Goal: Check status: Check status

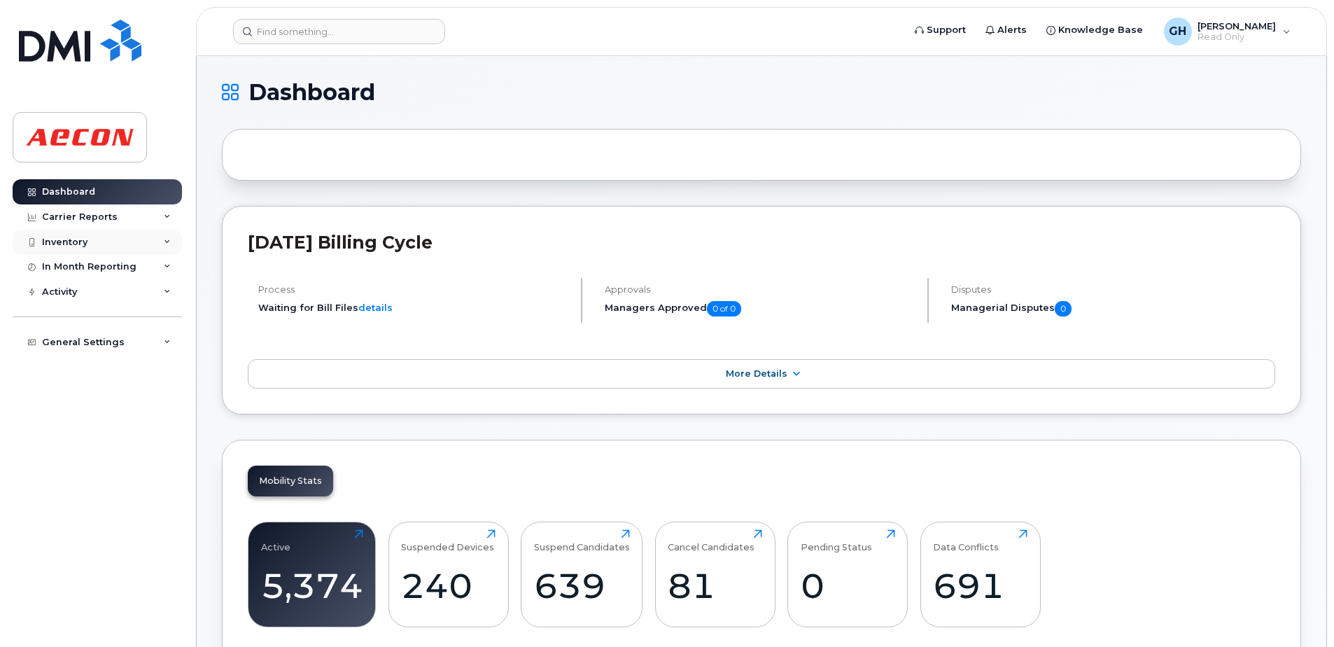
click at [178, 248] on div "Inventory" at bounding box center [97, 242] width 169 height 25
click at [130, 269] on link "Mobility Devices" at bounding box center [109, 267] width 145 height 27
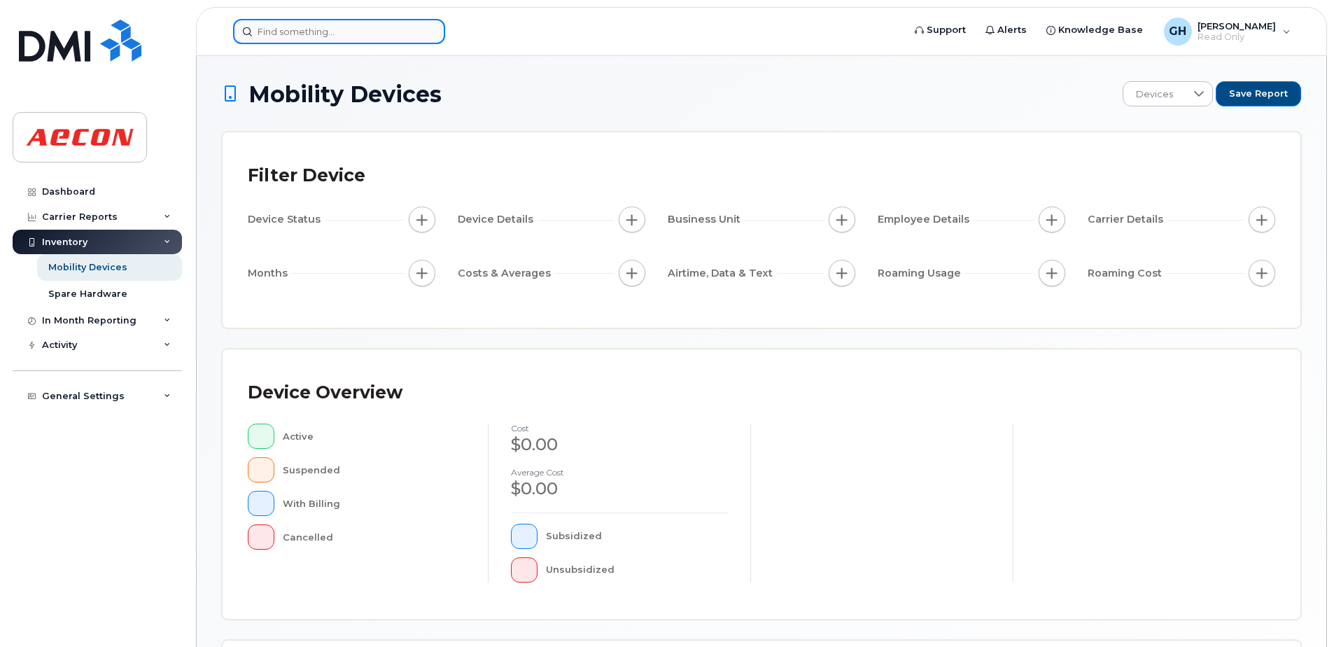
click at [301, 32] on input at bounding box center [339, 31] width 212 height 25
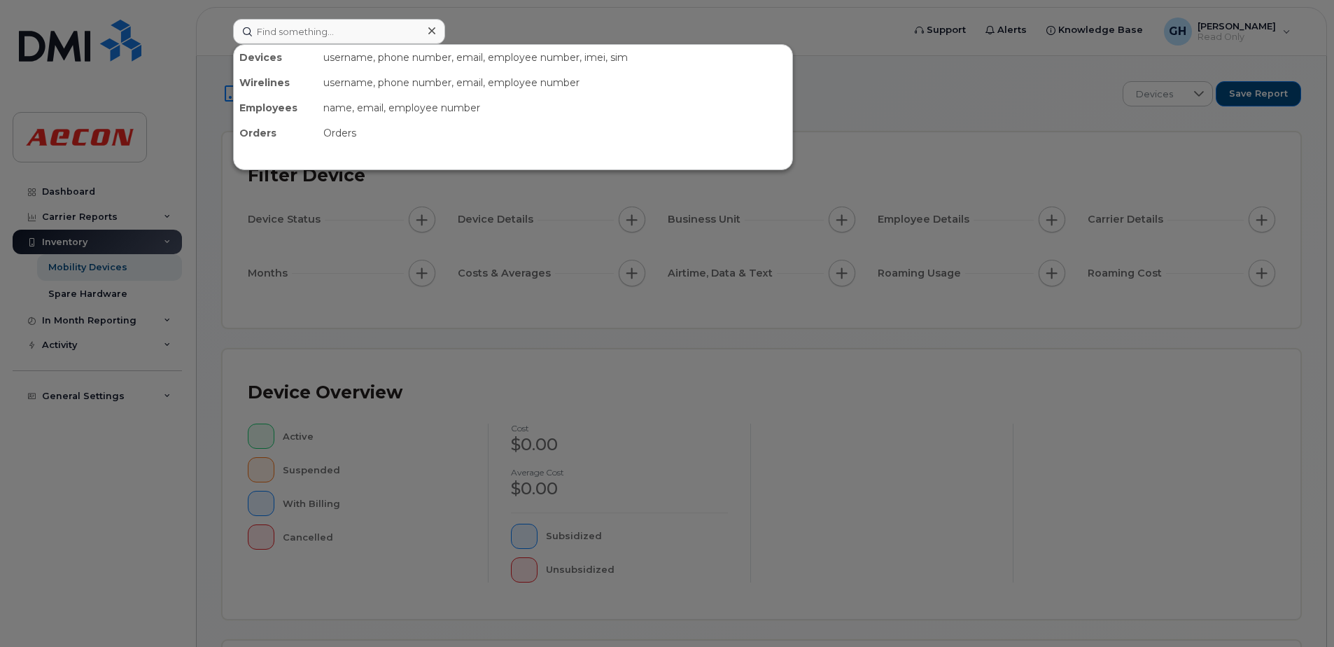
click at [757, 441] on div at bounding box center [667, 323] width 1334 height 647
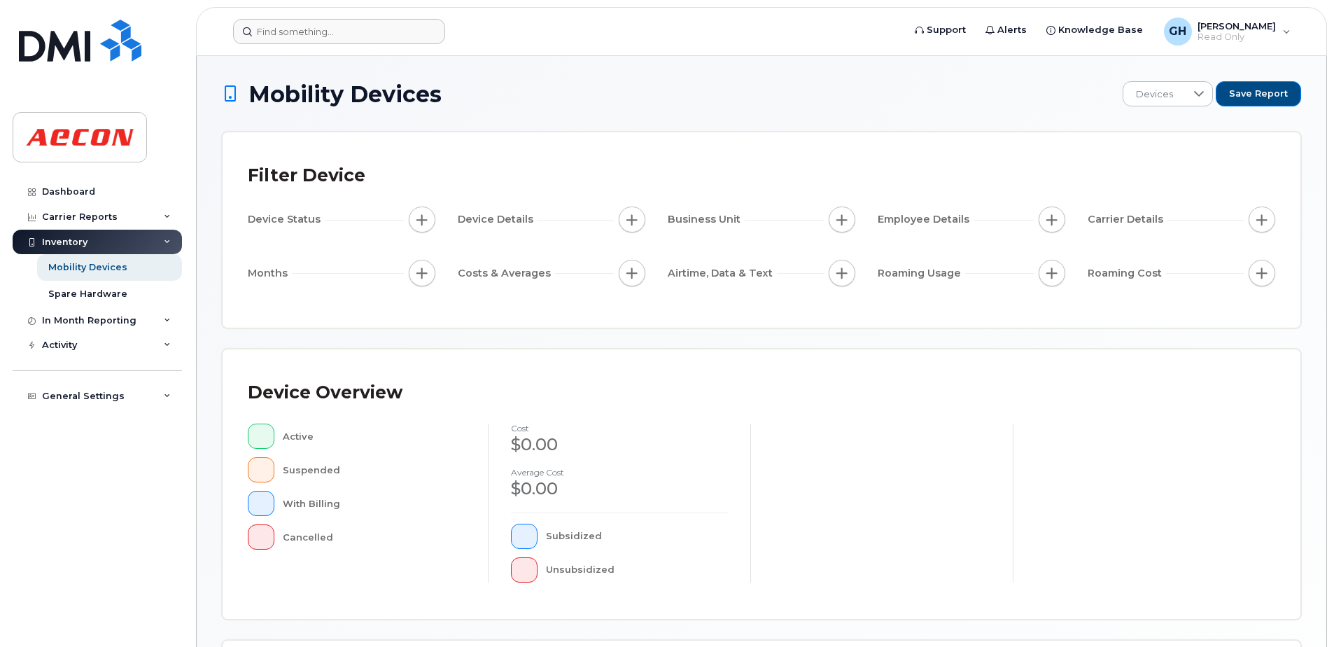
click at [846, 233] on div "Business Unit" at bounding box center [762, 223] width 188 height 32
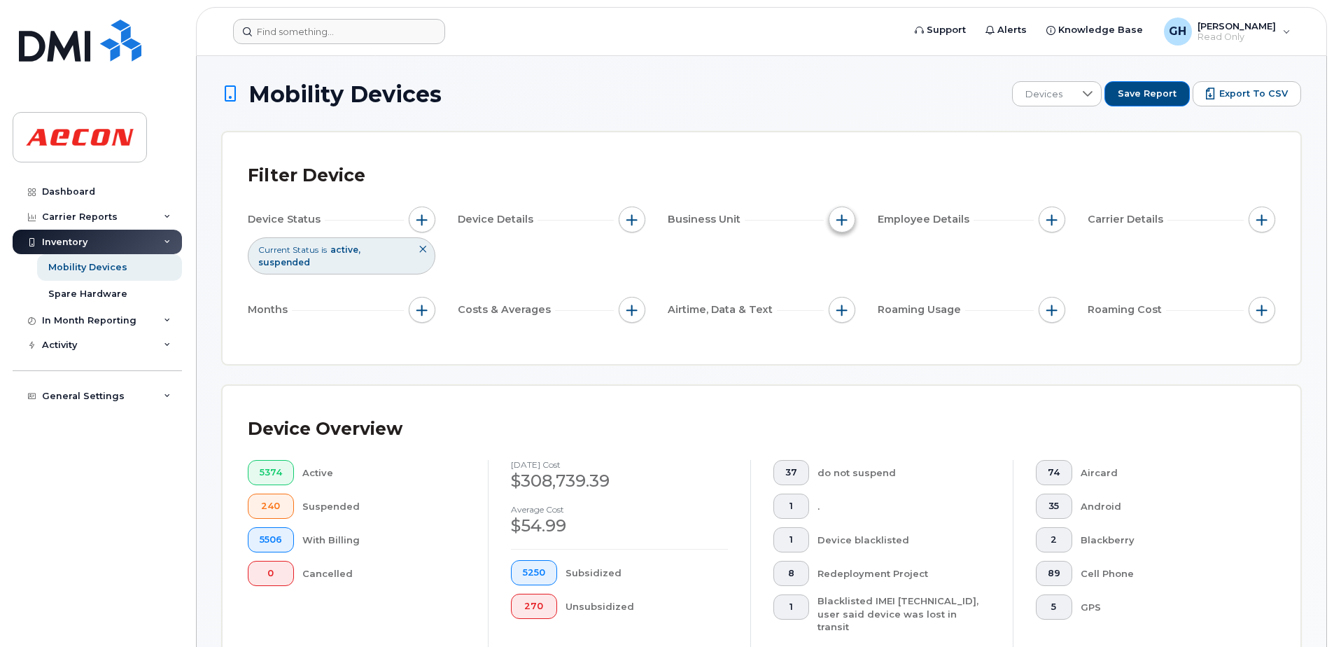
click at [846, 223] on span "button" at bounding box center [842, 219] width 11 height 11
click at [844, 330] on input "Network and Activity" at bounding box center [845, 328] width 11 height 11
checkbox input "true"
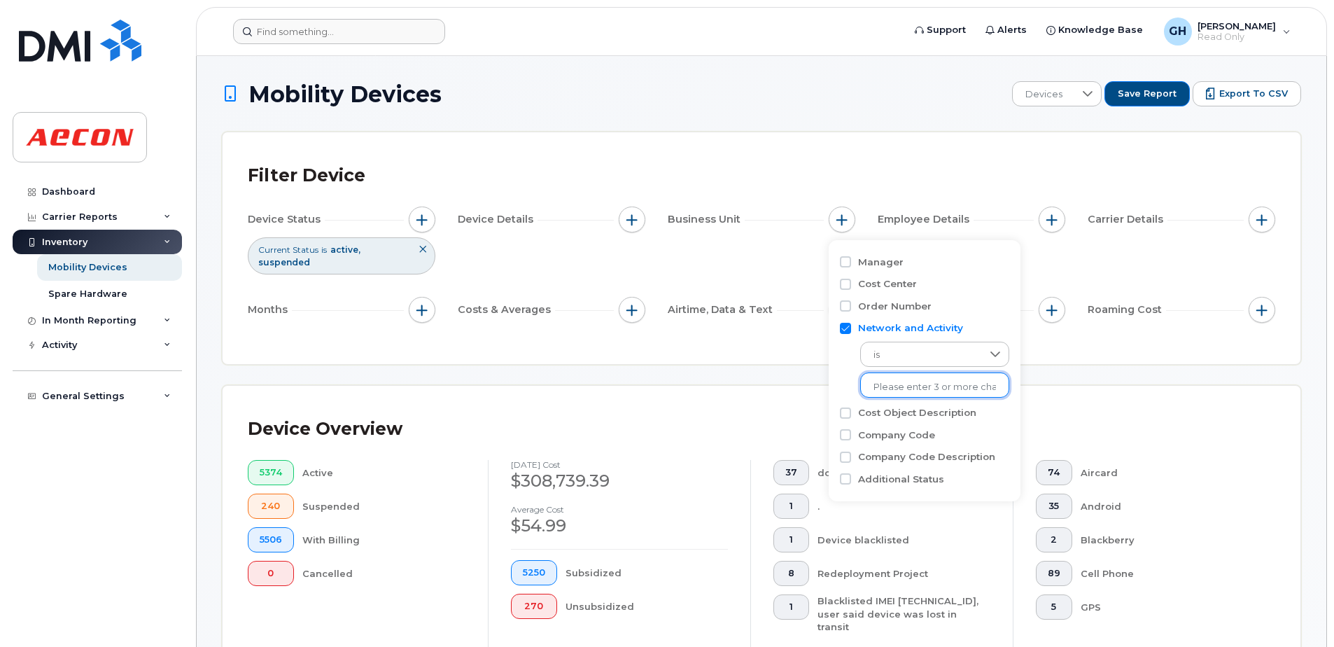
click at [925, 398] on ul at bounding box center [934, 384] width 149 height 25
click at [914, 388] on input "text" at bounding box center [935, 387] width 123 height 13
type input "a00676"
click at [920, 391] on input "text" at bounding box center [935, 387] width 123 height 13
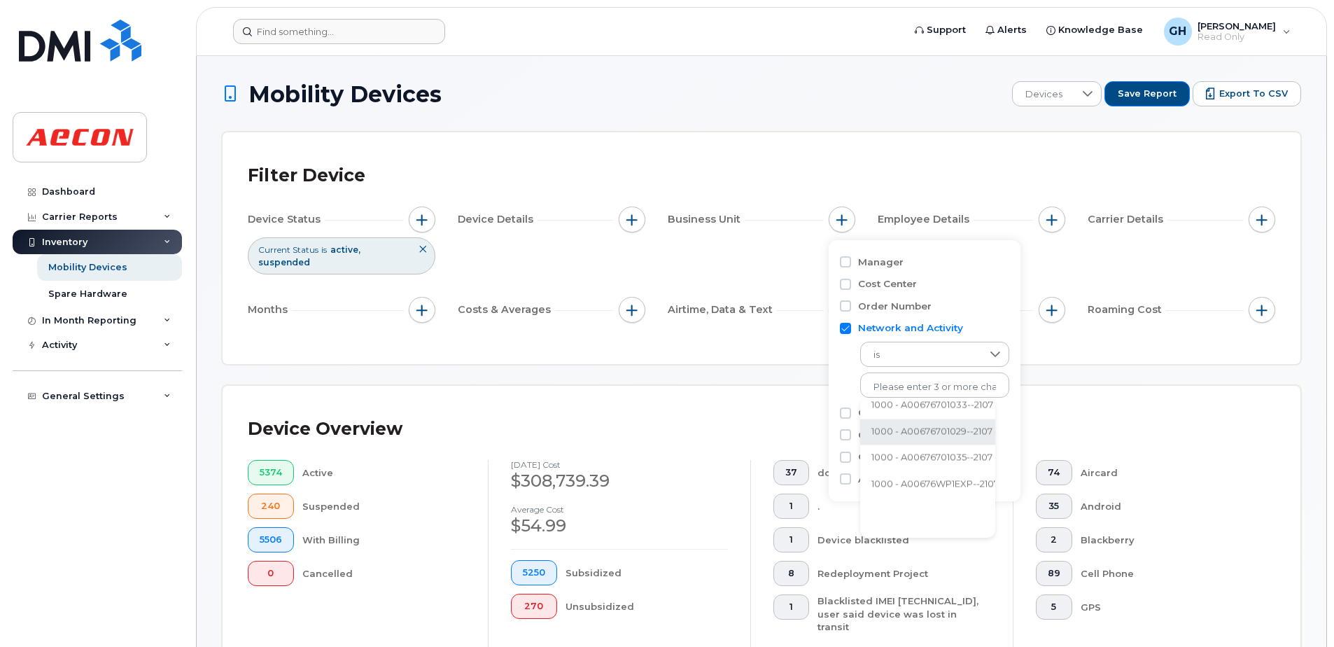
click at [845, 358] on div "is 1284 results are available" at bounding box center [924, 366] width 169 height 63
click at [843, 438] on input "Company Code" at bounding box center [845, 434] width 11 height 11
checkbox input "true"
click at [844, 331] on input "Network and Activity" at bounding box center [845, 328] width 11 height 11
checkbox input "false"
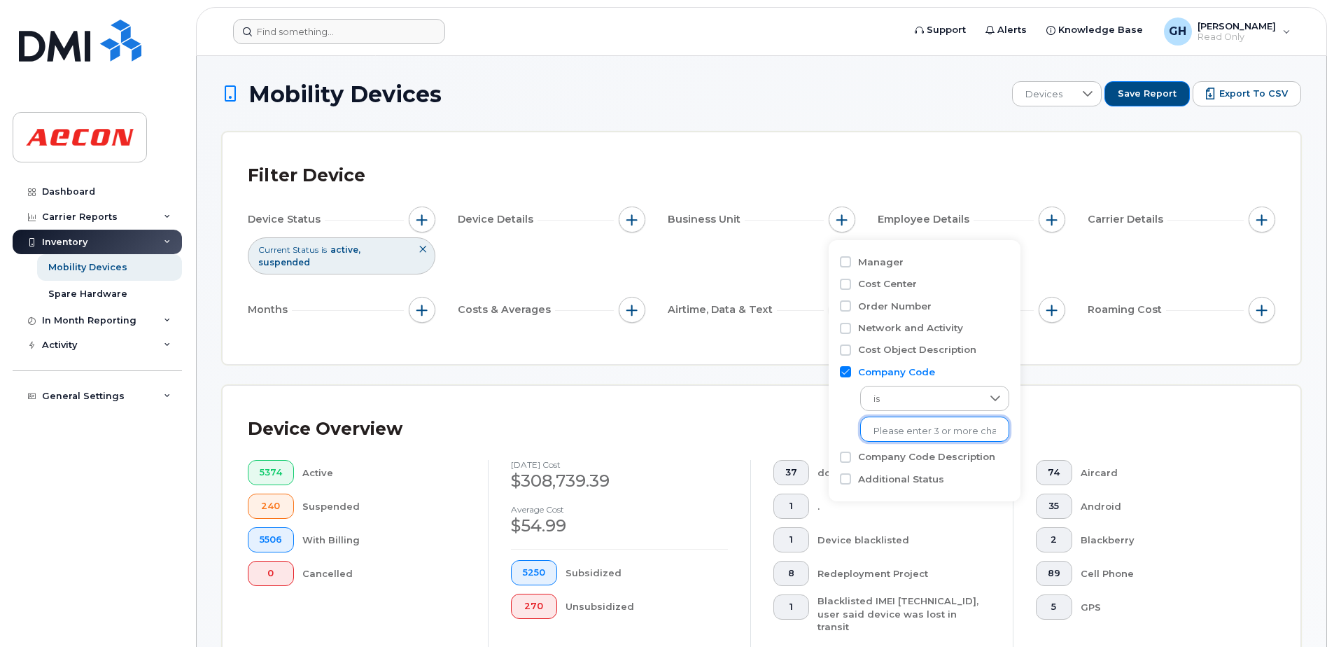
click at [907, 436] on input "text" at bounding box center [935, 431] width 123 height 13
type input "1000"
click at [893, 467] on li "1000" at bounding box center [927, 460] width 135 height 26
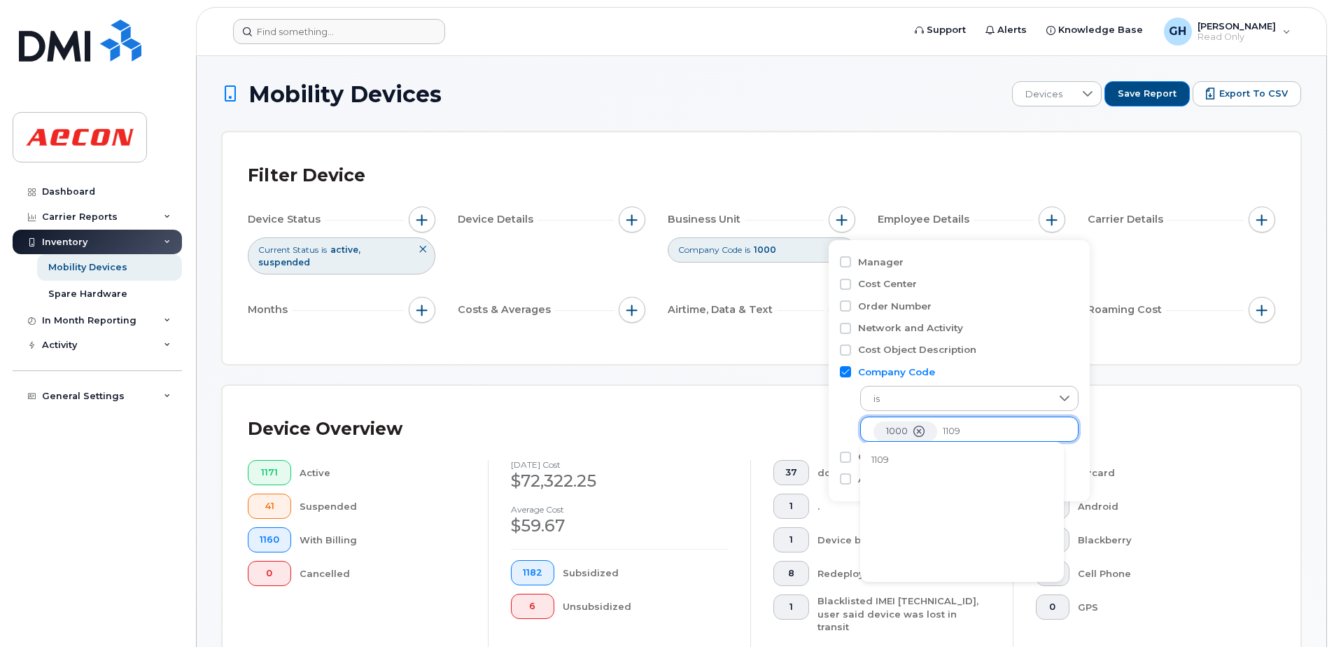
type input "1109"
click at [903, 454] on li "1109" at bounding box center [962, 460] width 204 height 26
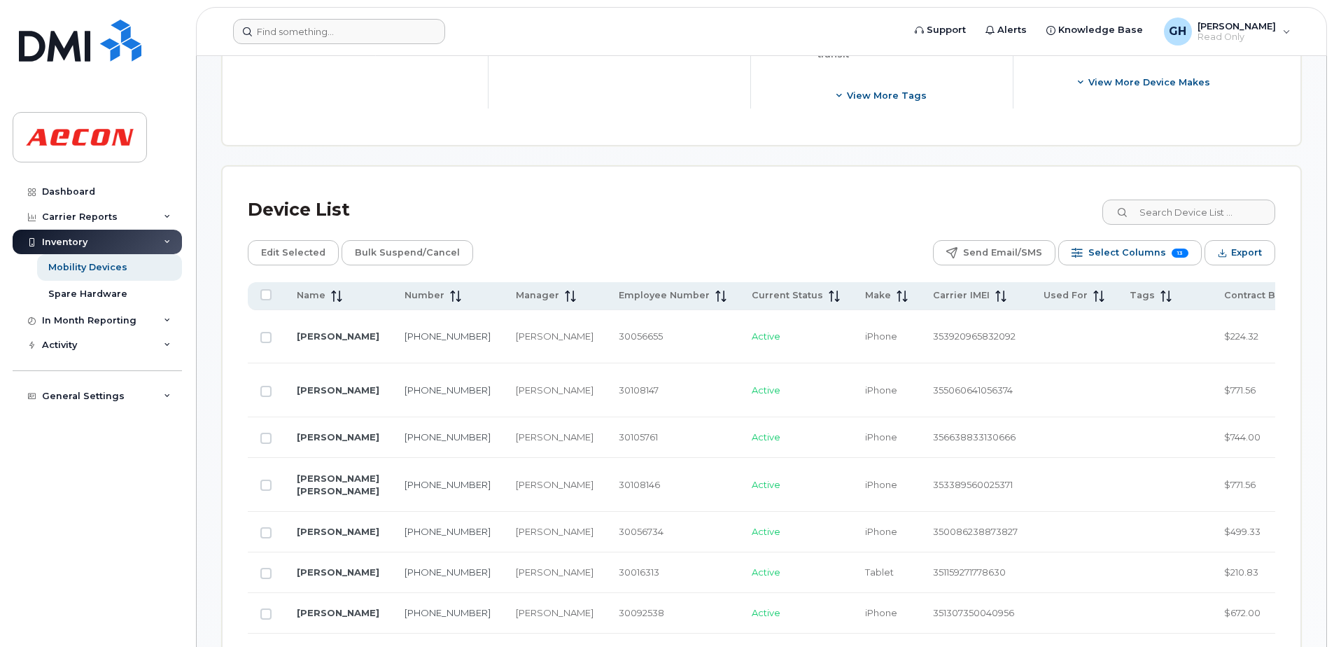
scroll to position [572, 0]
click at [1168, 207] on input at bounding box center [1188, 212] width 174 height 25
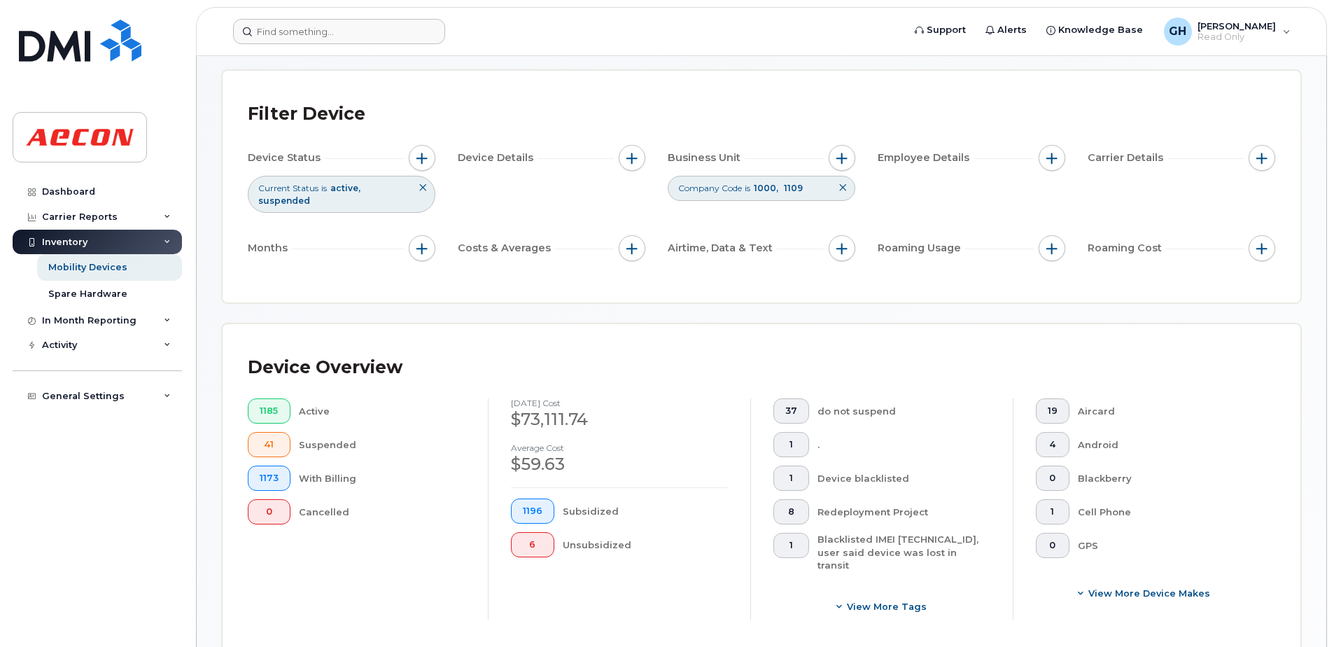
scroll to position [61, 0]
type input "a00676"
click at [354, 201] on div "Current Status is active suspended" at bounding box center [342, 194] width 188 height 36
click at [431, 165] on button "button" at bounding box center [422, 159] width 27 height 27
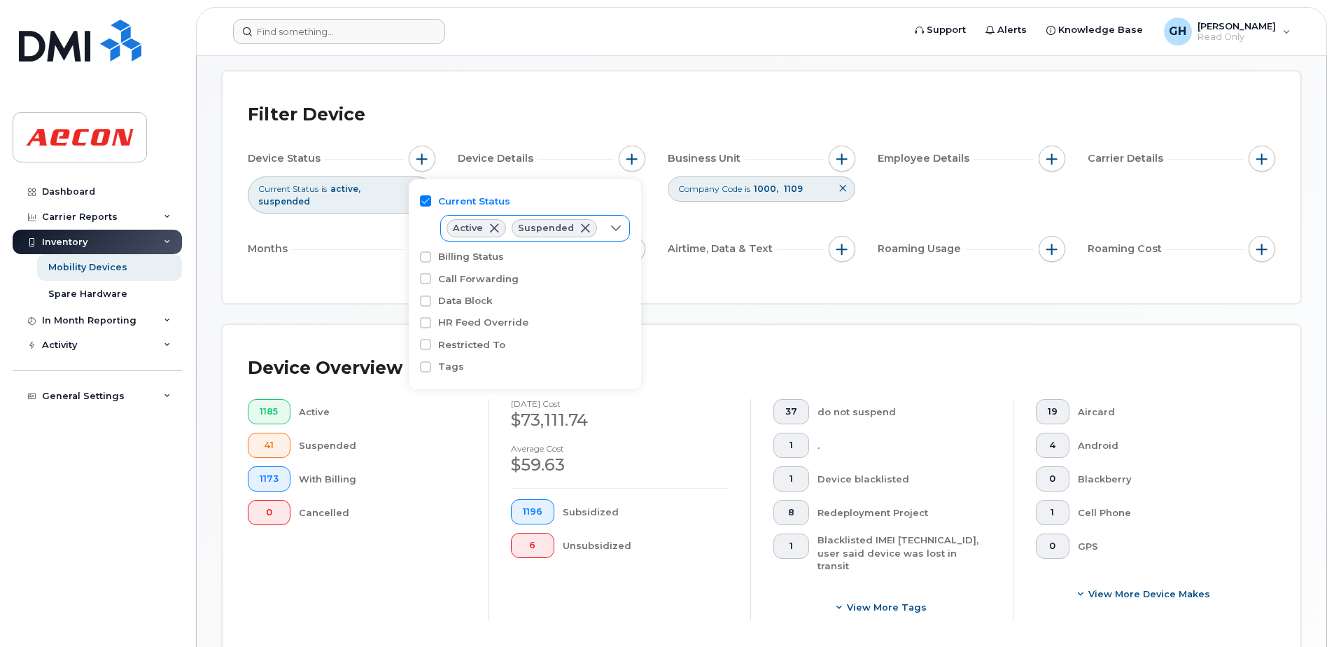
click at [611, 229] on icon at bounding box center [616, 228] width 10 height 6
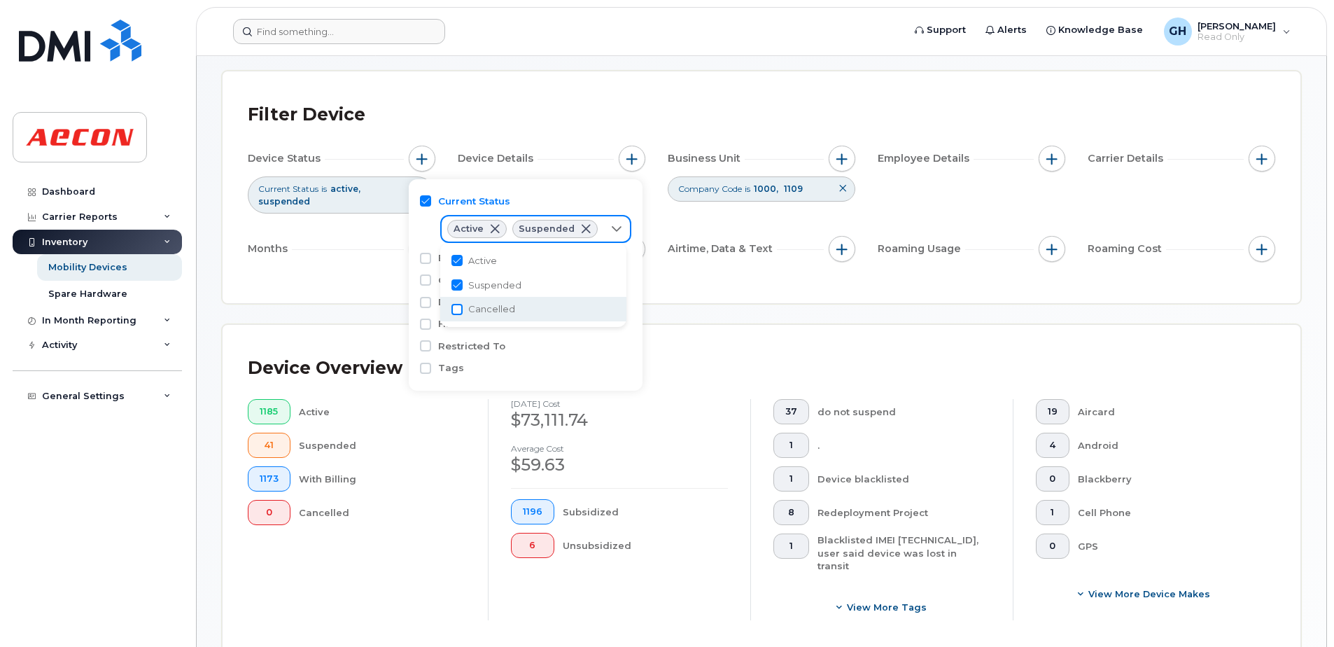
click at [461, 313] on input "Cancelled" at bounding box center [457, 309] width 11 height 11
checkbox input "true"
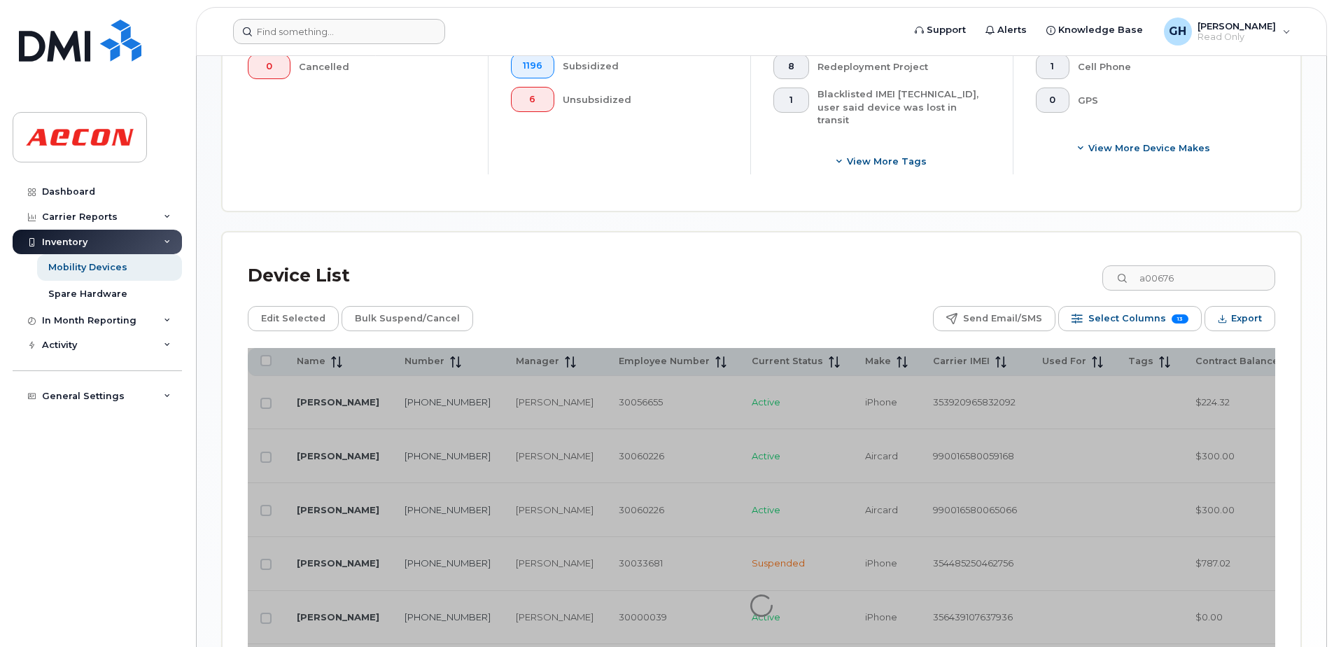
scroll to position [508, 0]
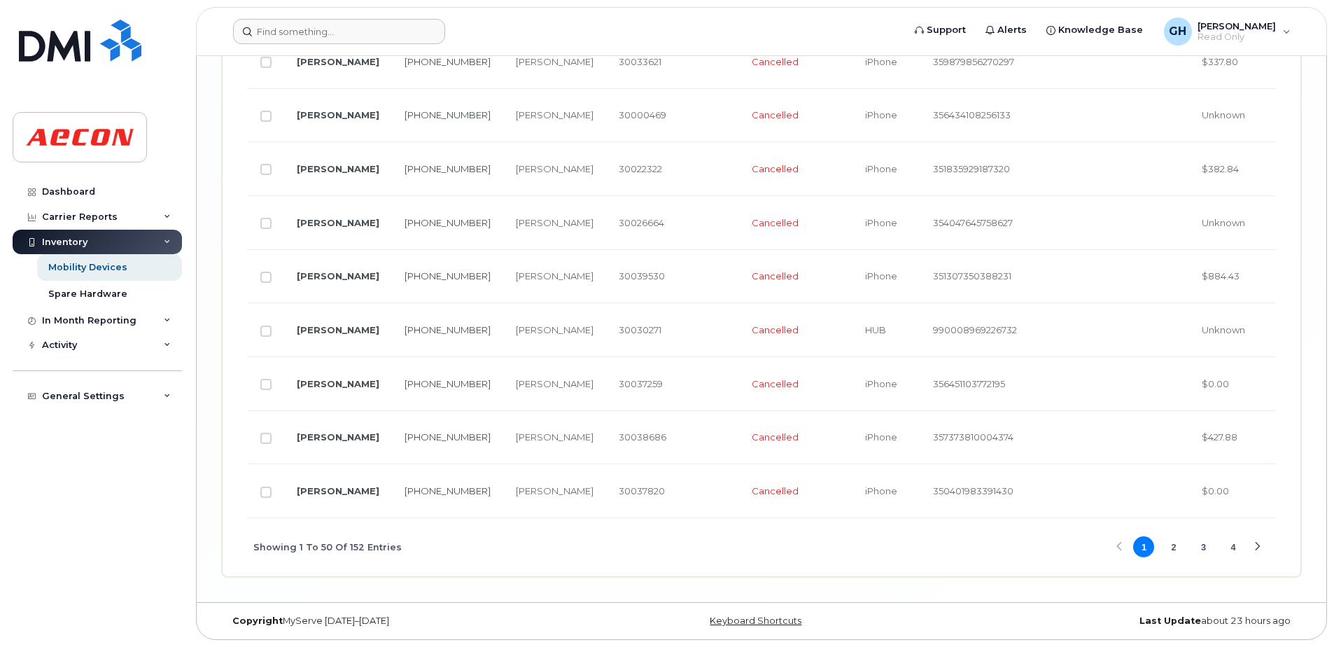
scroll to position [3689, 0]
